Goal: Information Seeking & Learning: Check status

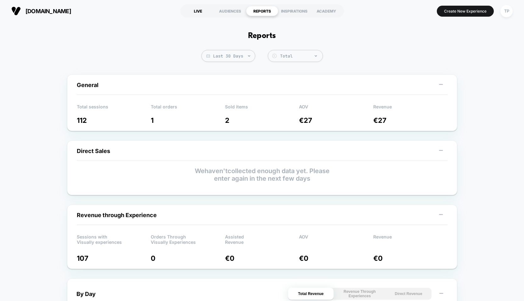
click at [196, 10] on div "LIVE" at bounding box center [198, 11] width 32 height 10
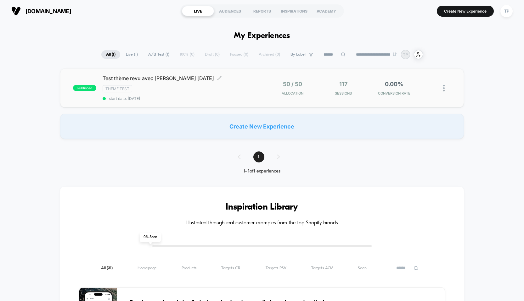
click at [245, 91] on div "Theme Test" at bounding box center [182, 88] width 159 height 7
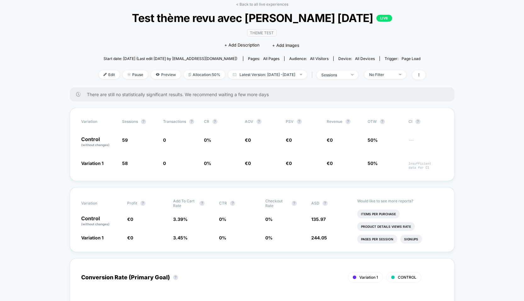
scroll to position [39, 0]
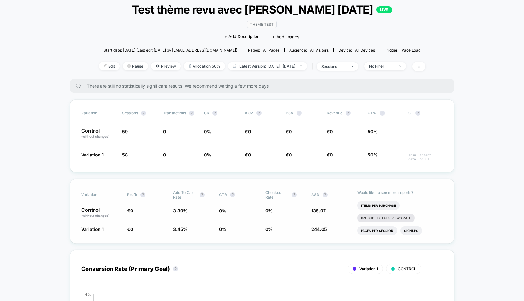
click at [365, 220] on li "Product Details Views Rate" at bounding box center [386, 218] width 58 height 9
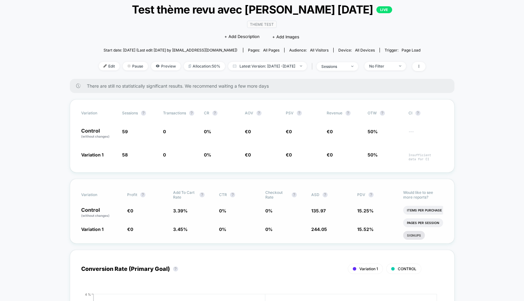
click at [417, 237] on li "Signups" at bounding box center [414, 235] width 22 height 9
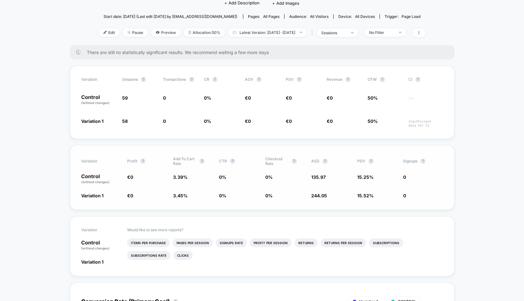
scroll to position [82, 0]
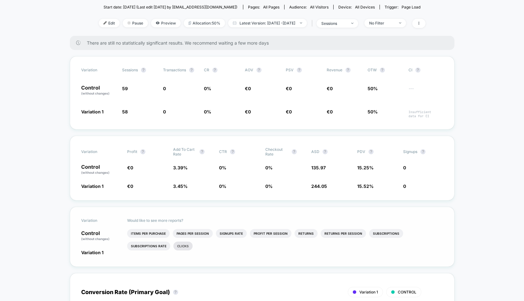
click at [173, 244] on li "Clicks" at bounding box center [182, 246] width 19 height 9
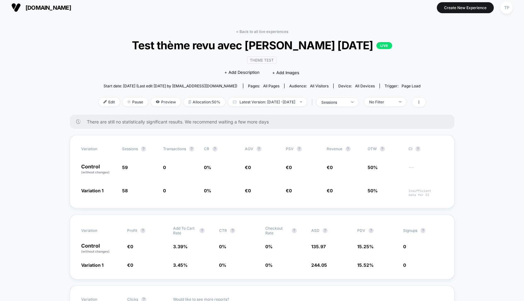
scroll to position [0, 0]
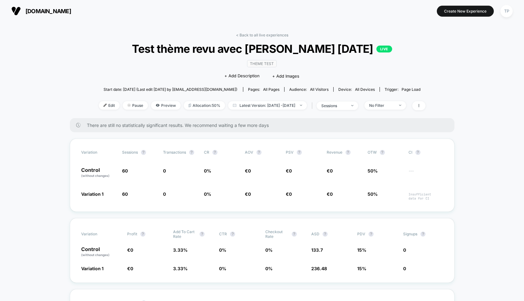
click at [263, 89] on span "all pages" at bounding box center [271, 89] width 16 height 5
click at [302, 89] on div "Audience: All Visitors" at bounding box center [308, 89] width 39 height 5
